Goal: Task Accomplishment & Management: Use online tool/utility

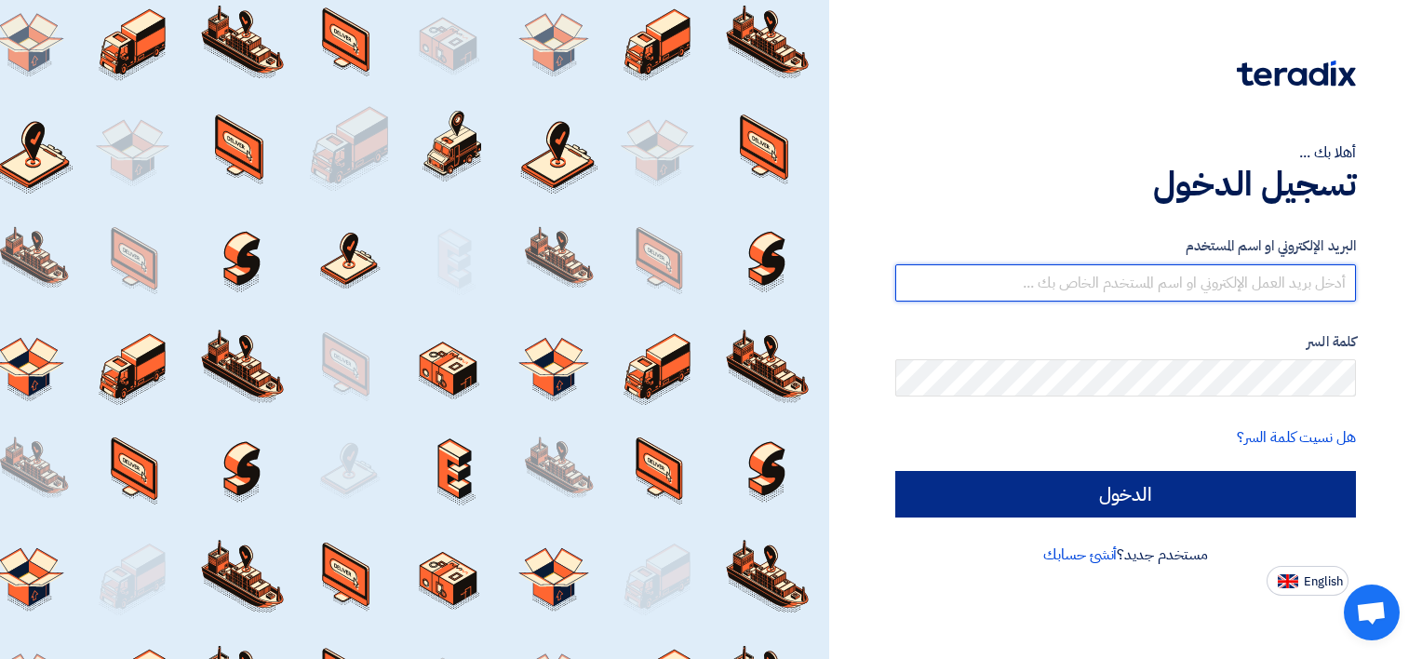
type input "[EMAIL_ADDRESS][DOMAIN_NAME]"
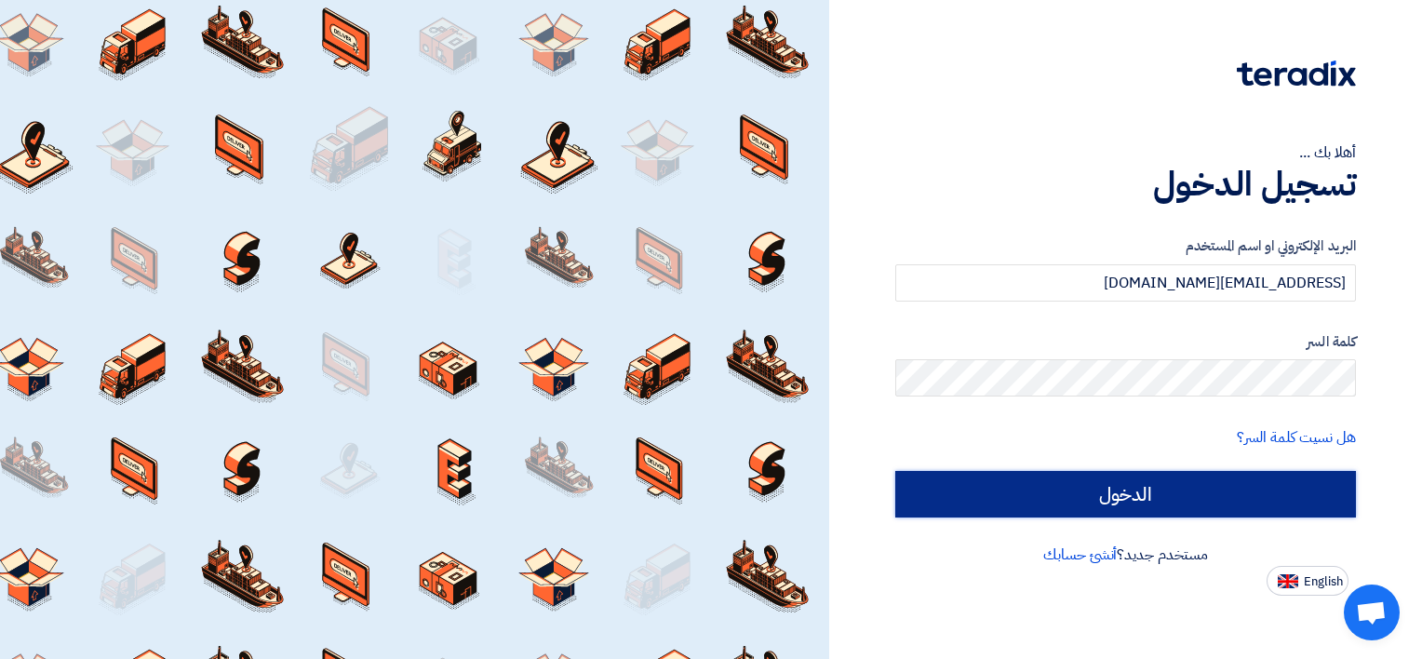
click at [1093, 510] on input "الدخول" at bounding box center [1126, 494] width 461 height 47
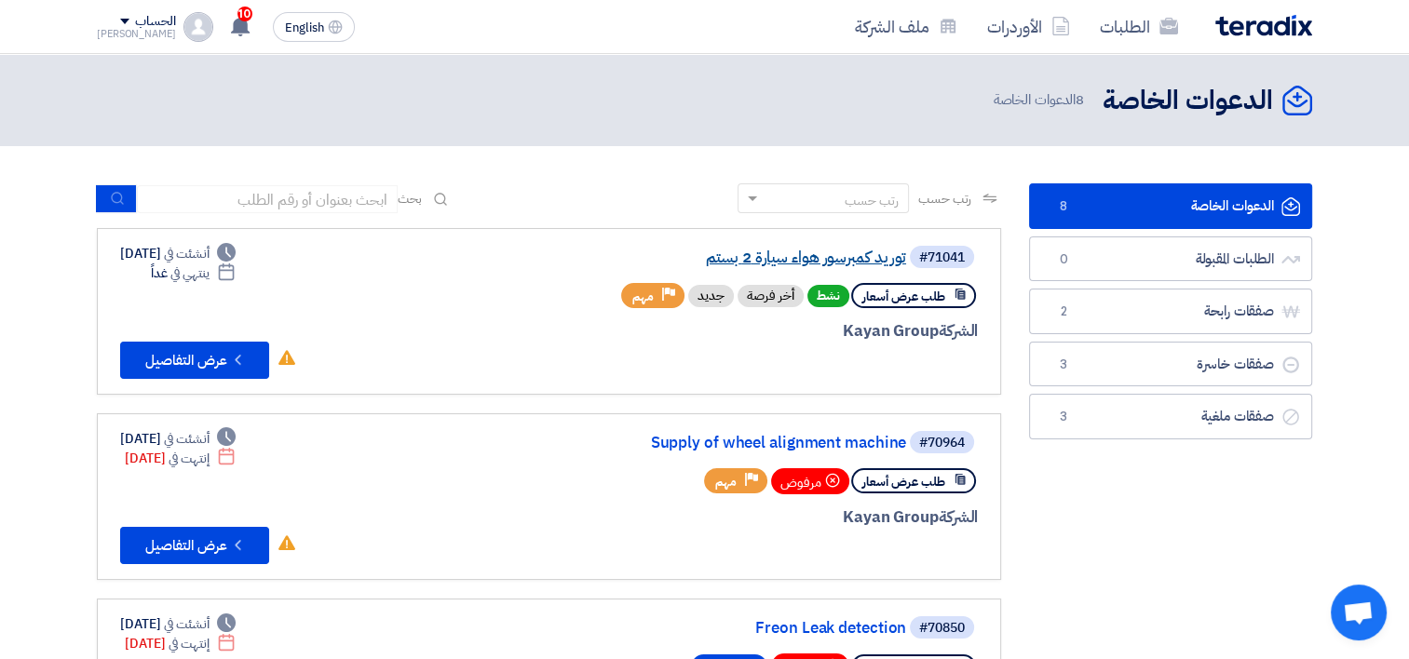
click at [793, 261] on link "توريد كمبرسور هواء سيارة 2 بستم" at bounding box center [719, 257] width 372 height 17
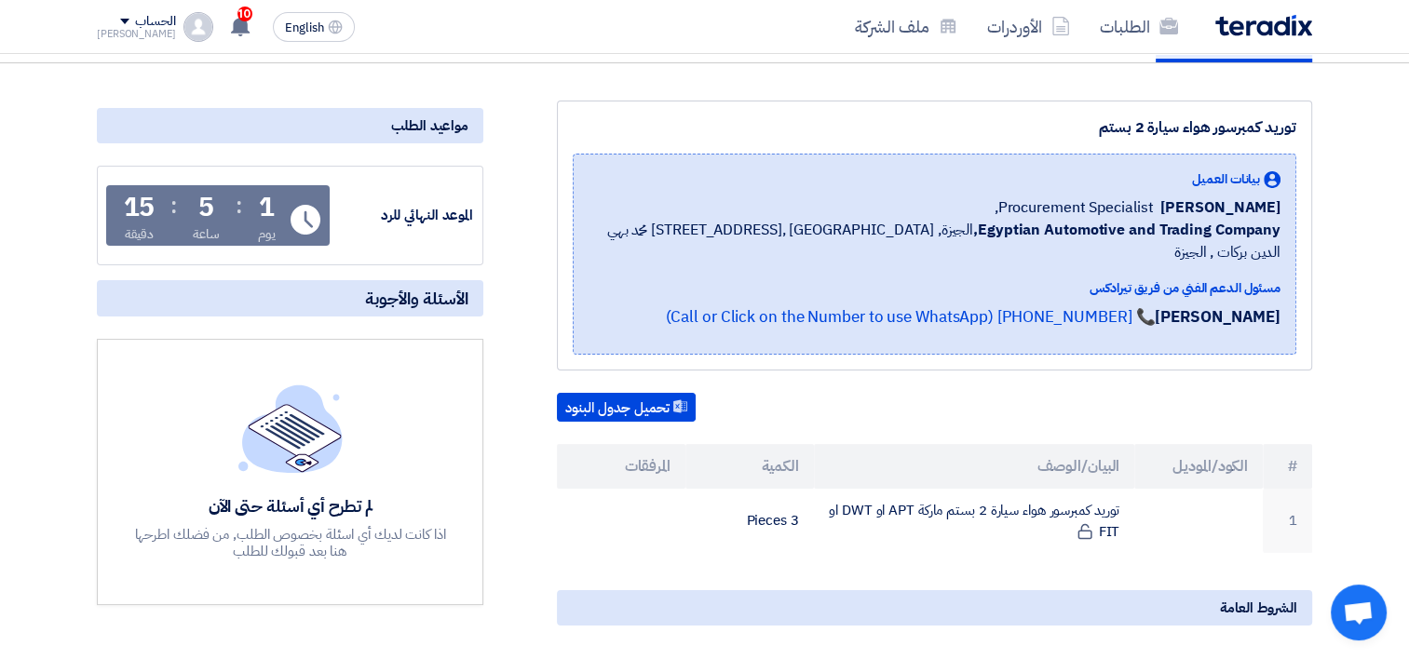
scroll to position [186, 0]
drag, startPoint x: 673, startPoint y: 466, endPoint x: 28, endPoint y: 190, distance: 701.9
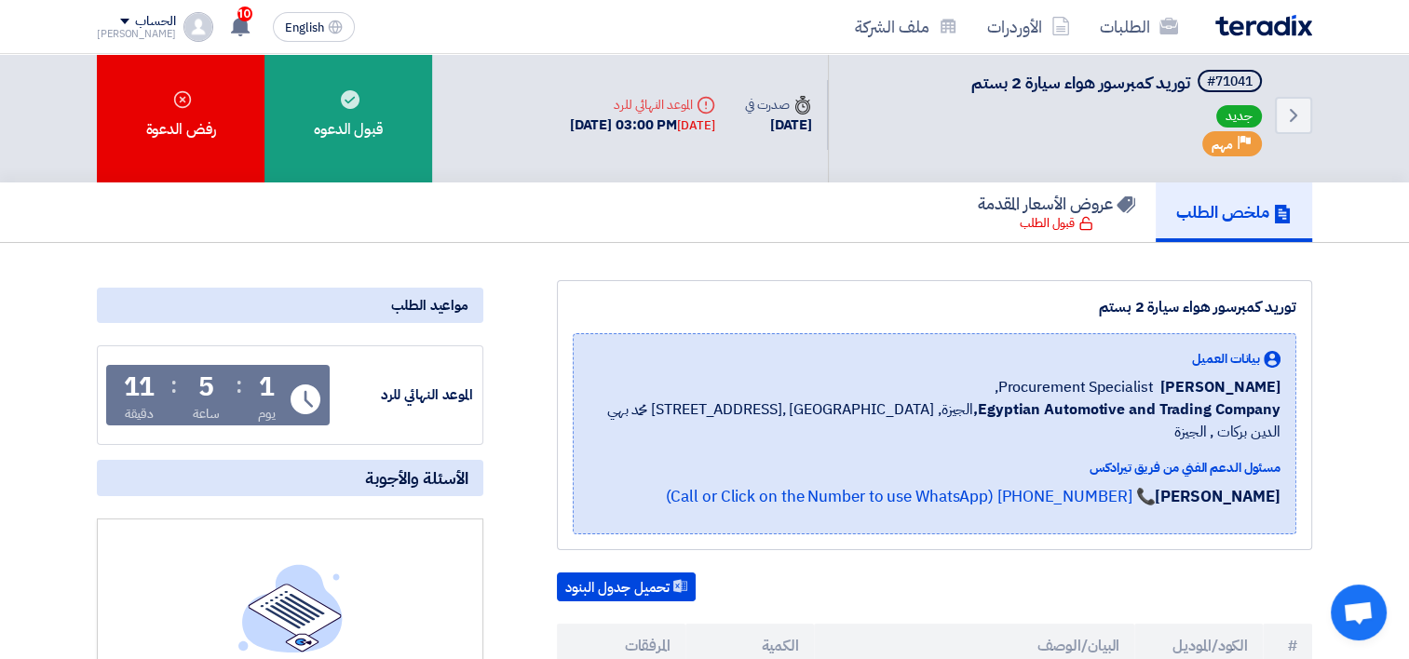
scroll to position [0, 0]
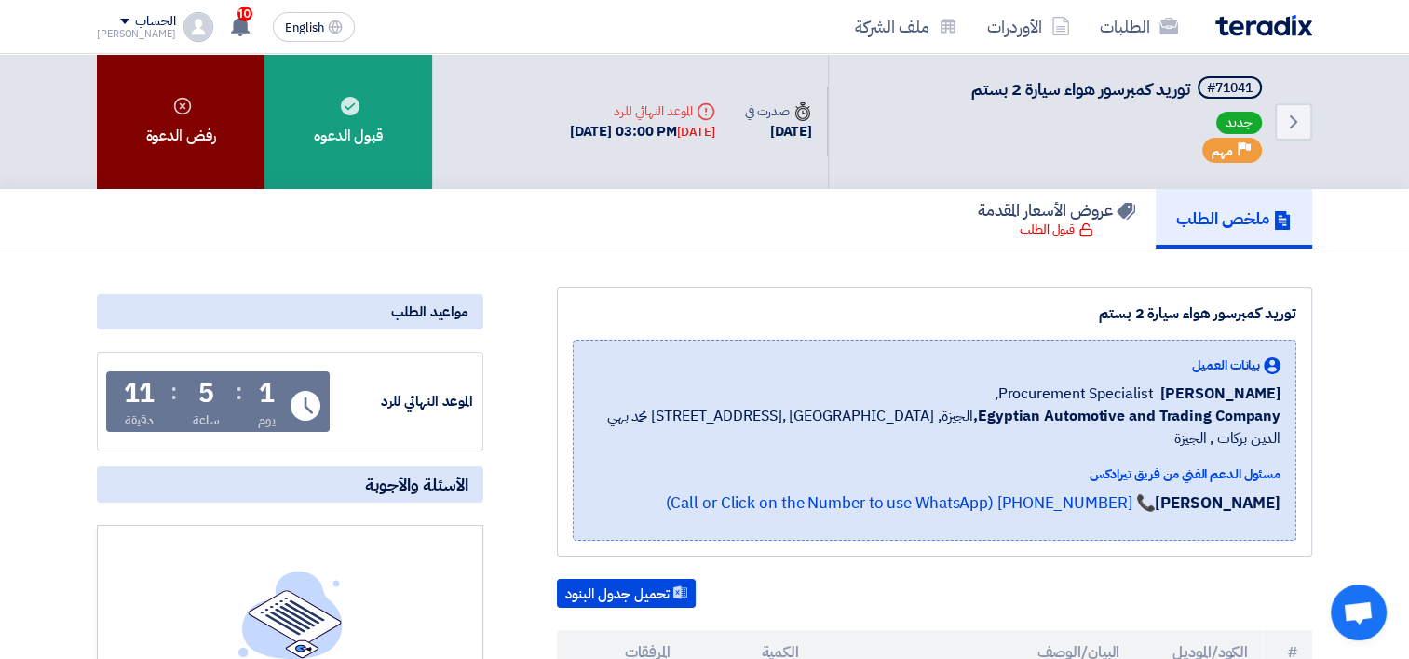
click at [182, 129] on div "رفض الدعوة" at bounding box center [181, 121] width 168 height 135
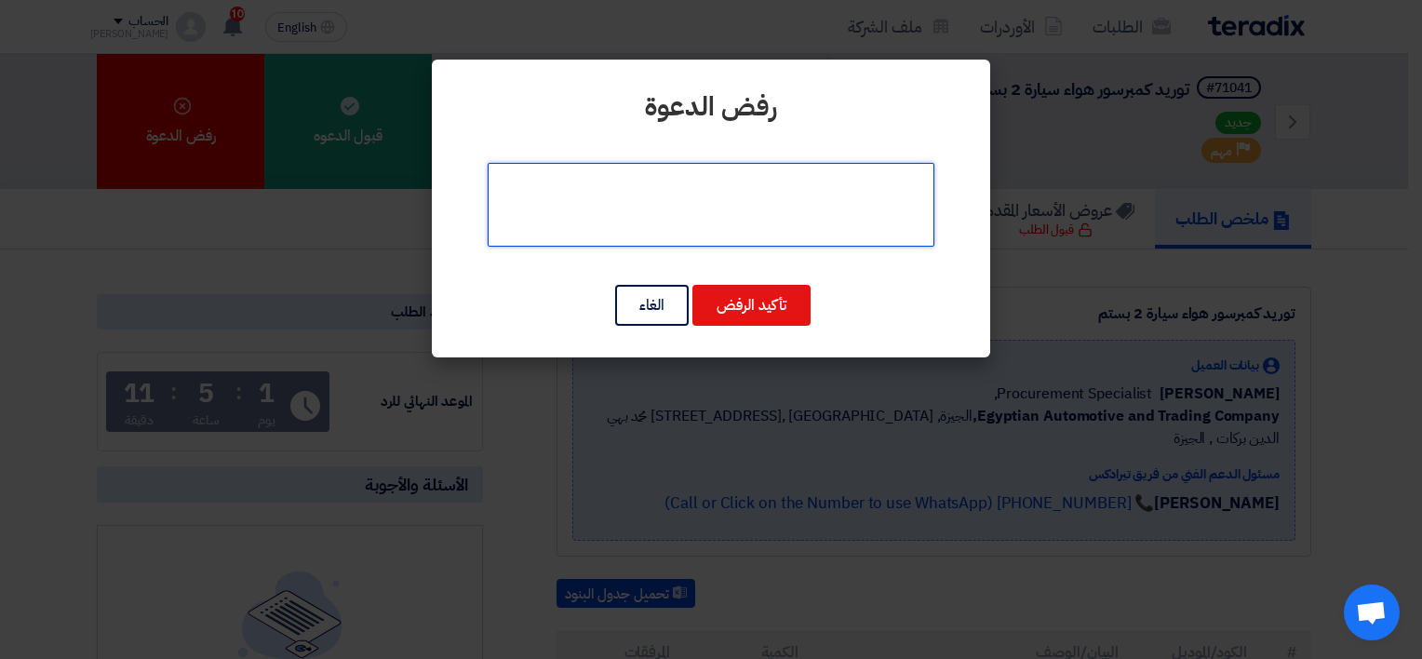
click at [721, 210] on textarea at bounding box center [711, 205] width 447 height 84
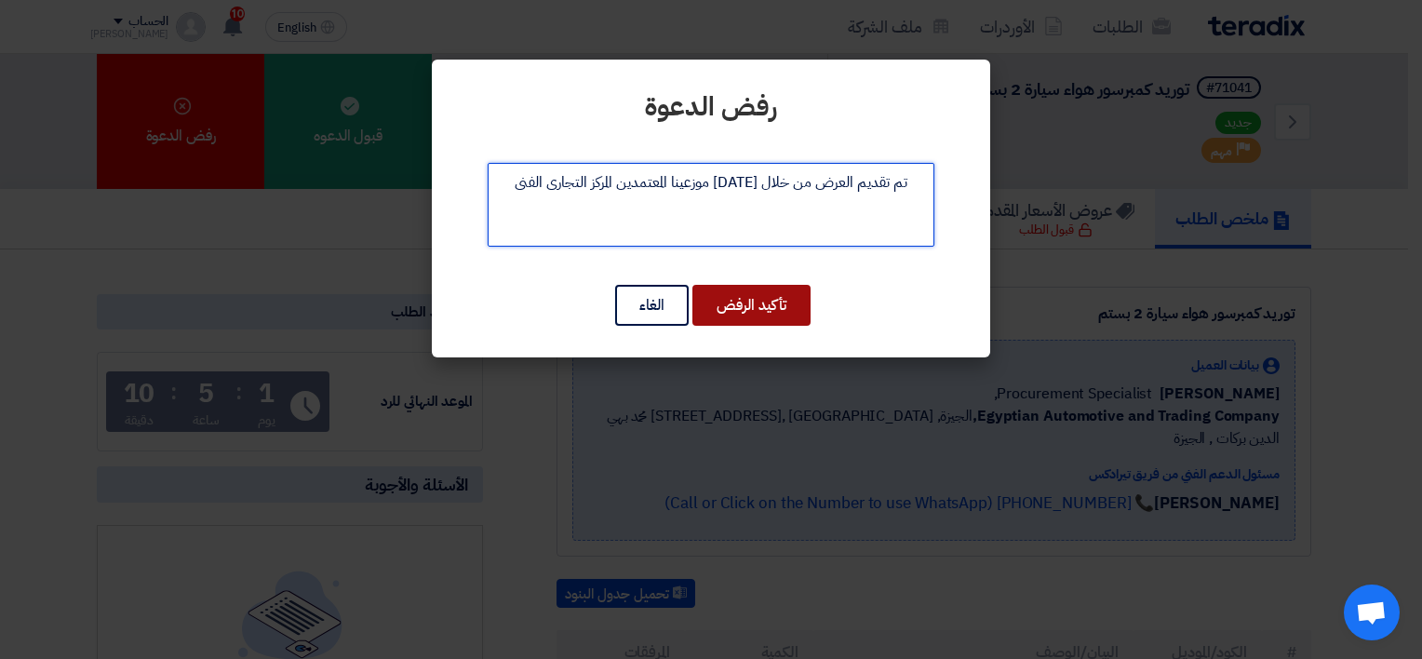
type textarea "تم تقديم العرض من خلال [DATE] موزعينا المعتمدين المركز التجارى الفنى"
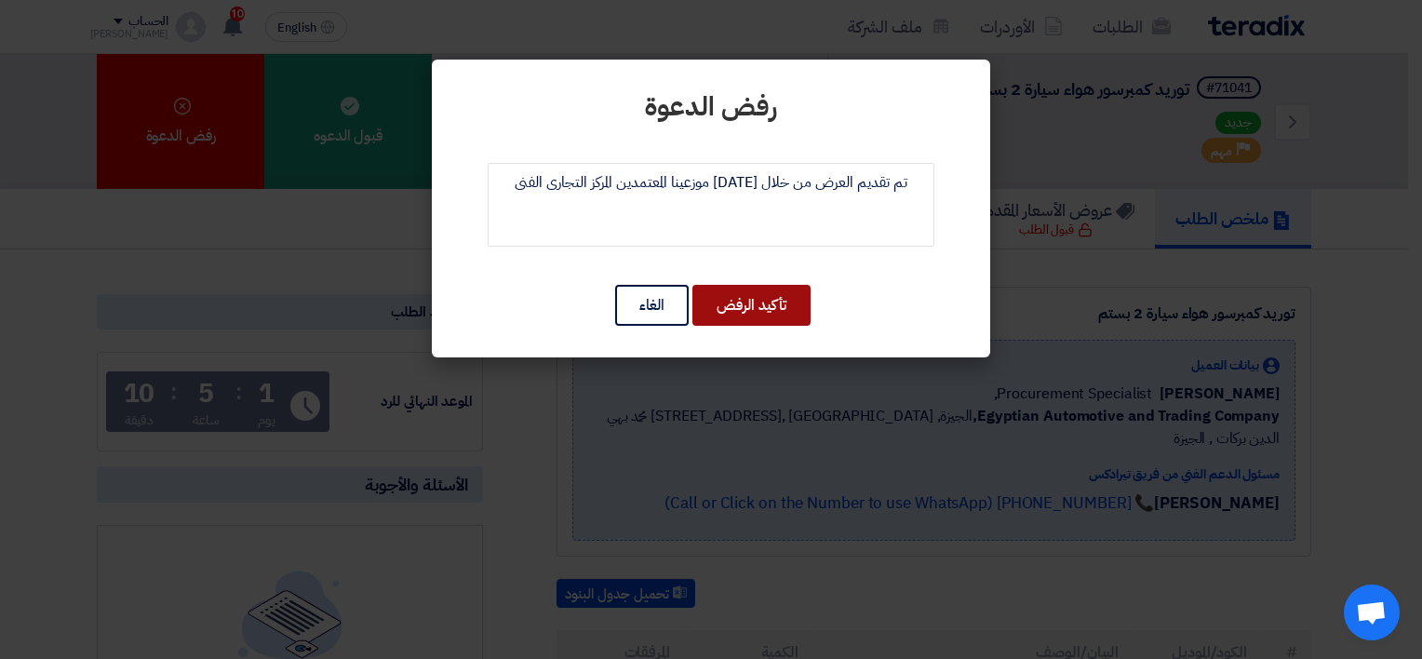
click at [741, 295] on button "تأكيد الرفض" at bounding box center [752, 305] width 118 height 41
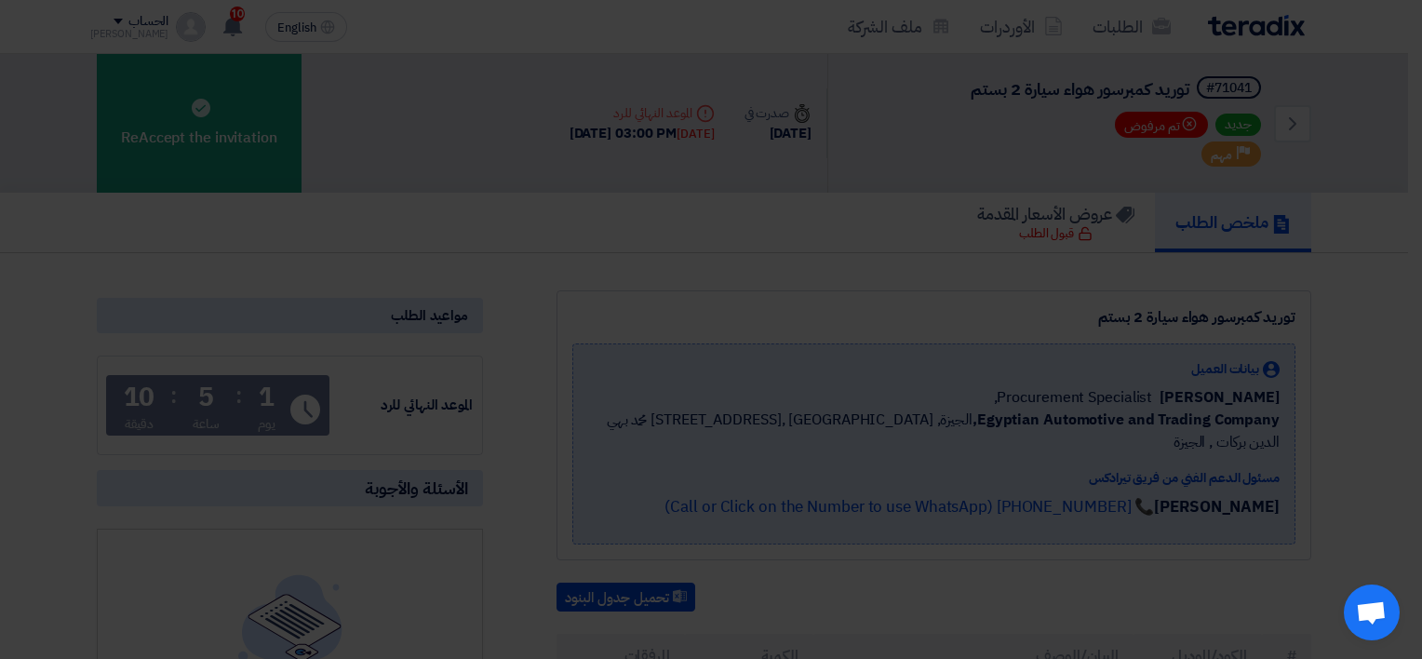
click at [762, 279] on button "تأكيد الرفض" at bounding box center [752, 258] width 118 height 41
